Goal: Use online tool/utility: Use online tool/utility

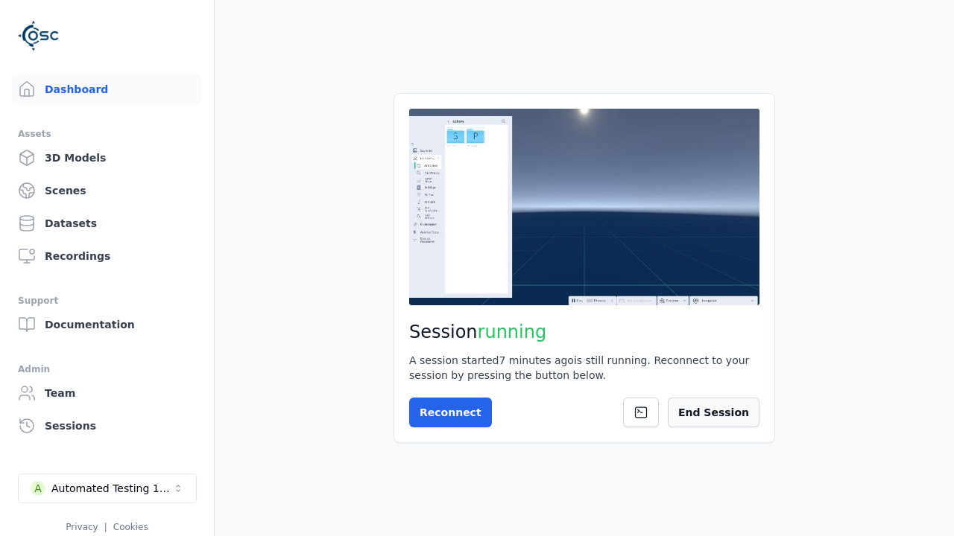
click at [743, 403] on button "End Session" at bounding box center [714, 413] width 92 height 30
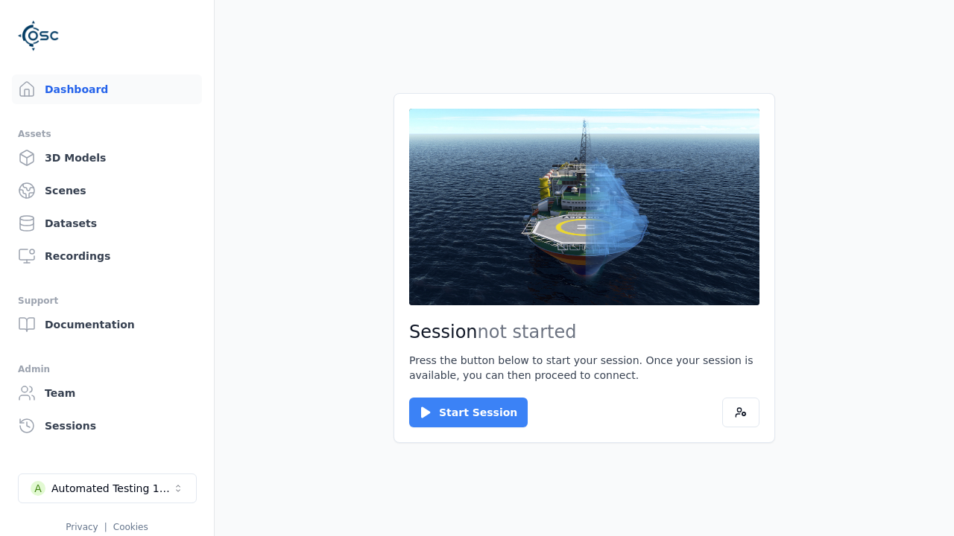
click at [459, 413] on button "Start Session" at bounding box center [468, 413] width 118 height 30
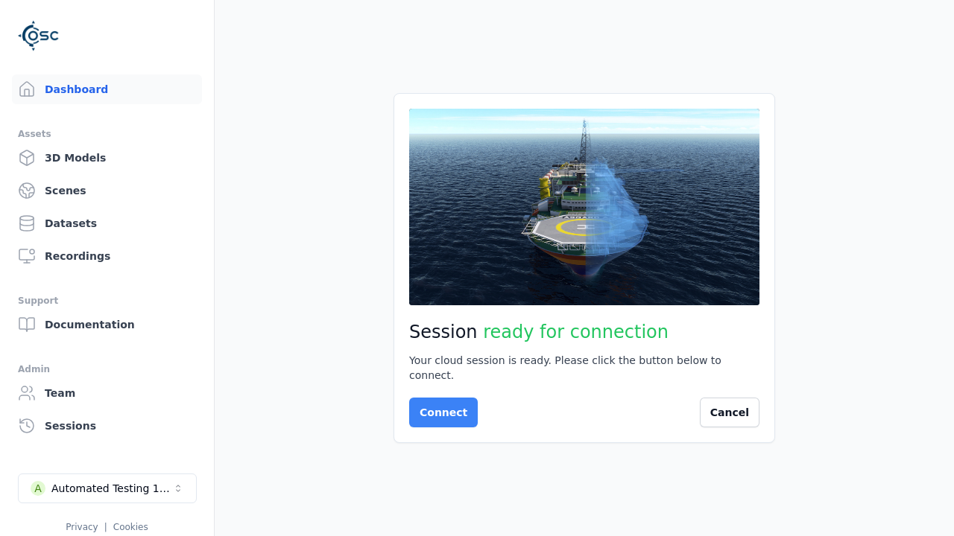
click at [439, 405] on button "Connect" at bounding box center [443, 413] width 69 height 30
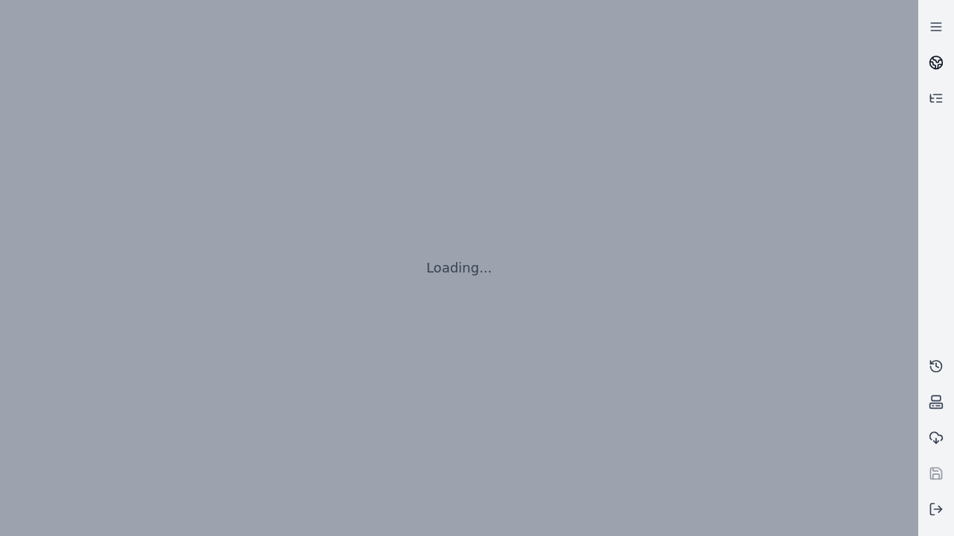
click at [936, 63] on icon at bounding box center [937, 59] width 9 height 5
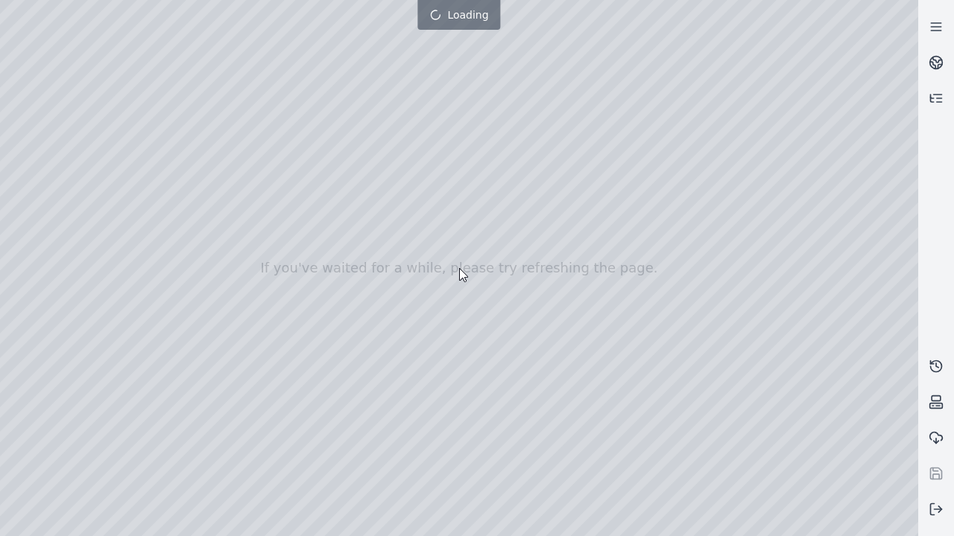
click at [33, 136] on div at bounding box center [459, 268] width 918 height 536
click at [32, 154] on div at bounding box center [459, 268] width 918 height 536
click at [165, 35] on div at bounding box center [459, 268] width 918 height 536
drag, startPoint x: 186, startPoint y: 104, endPoint x: 494, endPoint y: 368, distance: 405.3
click at [494, 368] on div at bounding box center [459, 268] width 918 height 536
